Goal: Task Accomplishment & Management: Manage account settings

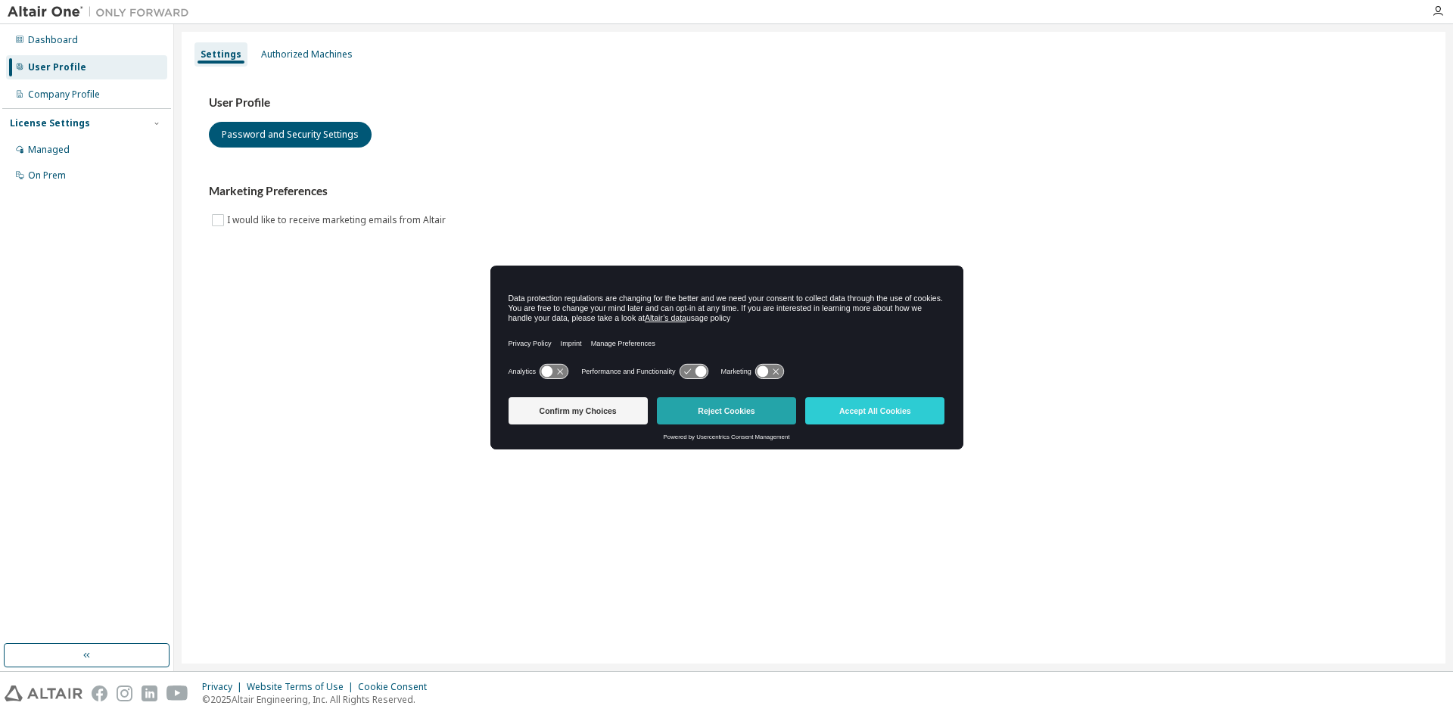
click at [765, 412] on button "Reject Cookies" at bounding box center [726, 410] width 139 height 27
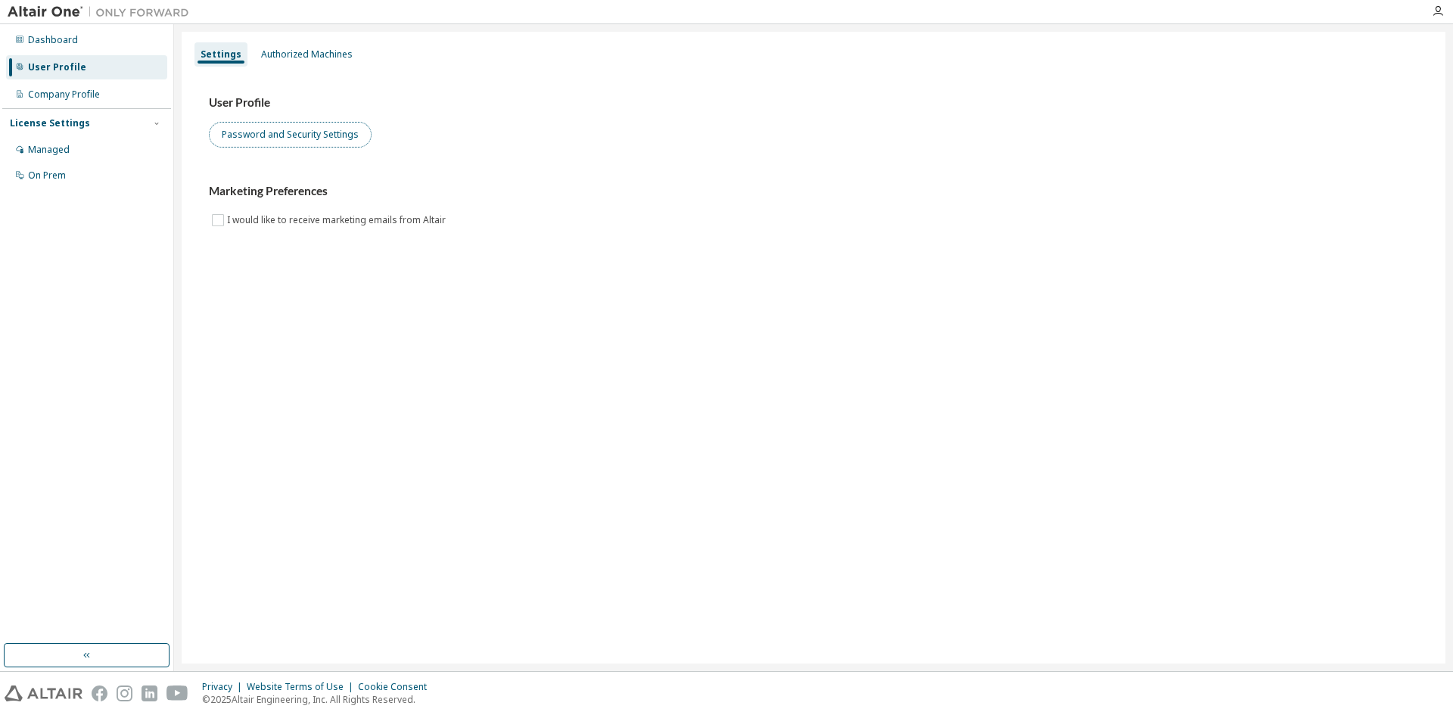
click at [263, 139] on button "Password and Security Settings" at bounding box center [290, 135] width 163 height 26
